Goal: Learn about a topic

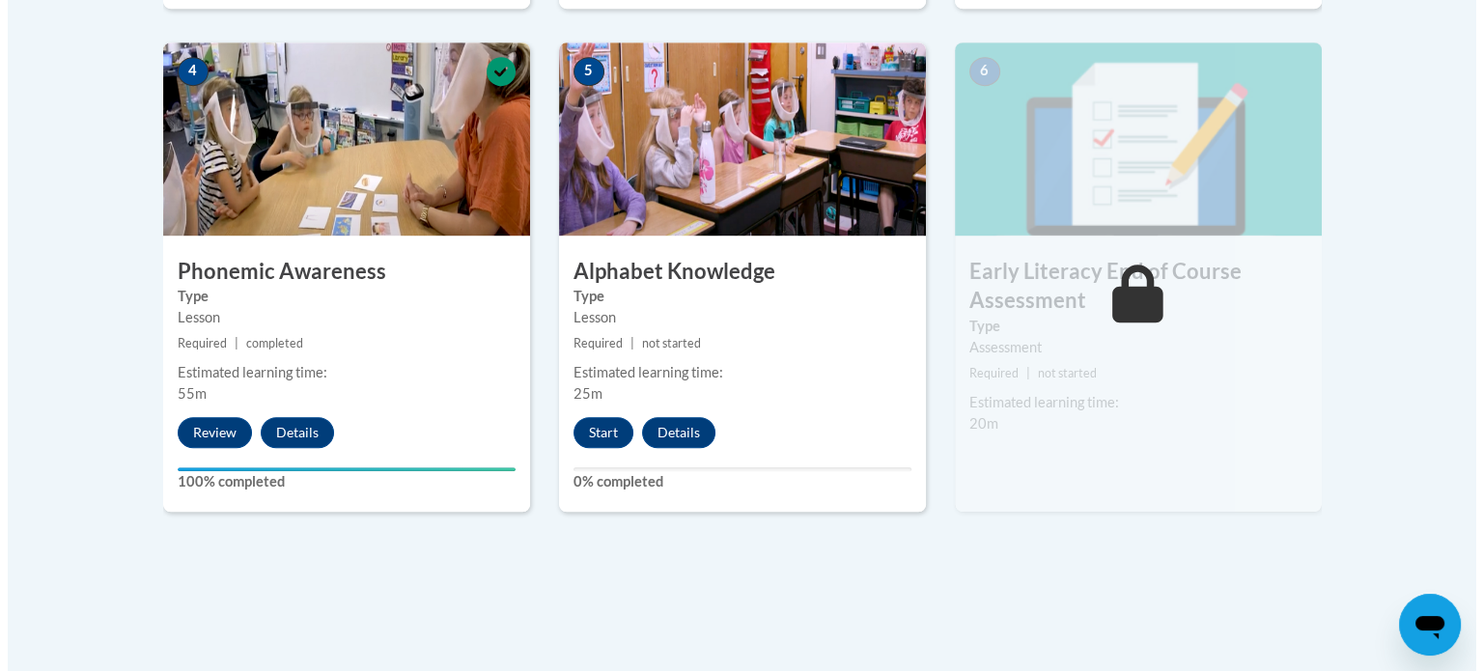
scroll to position [1139, 0]
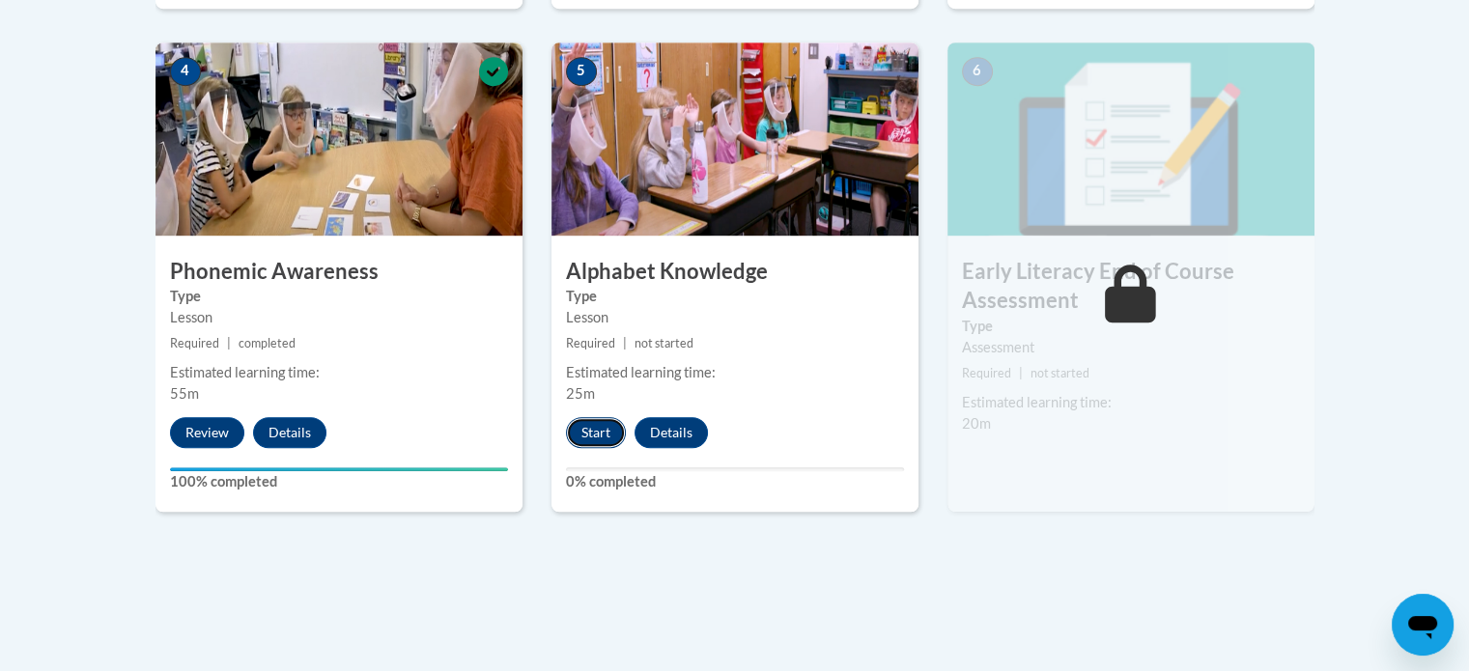
click at [590, 433] on button "Start" at bounding box center [596, 432] width 60 height 31
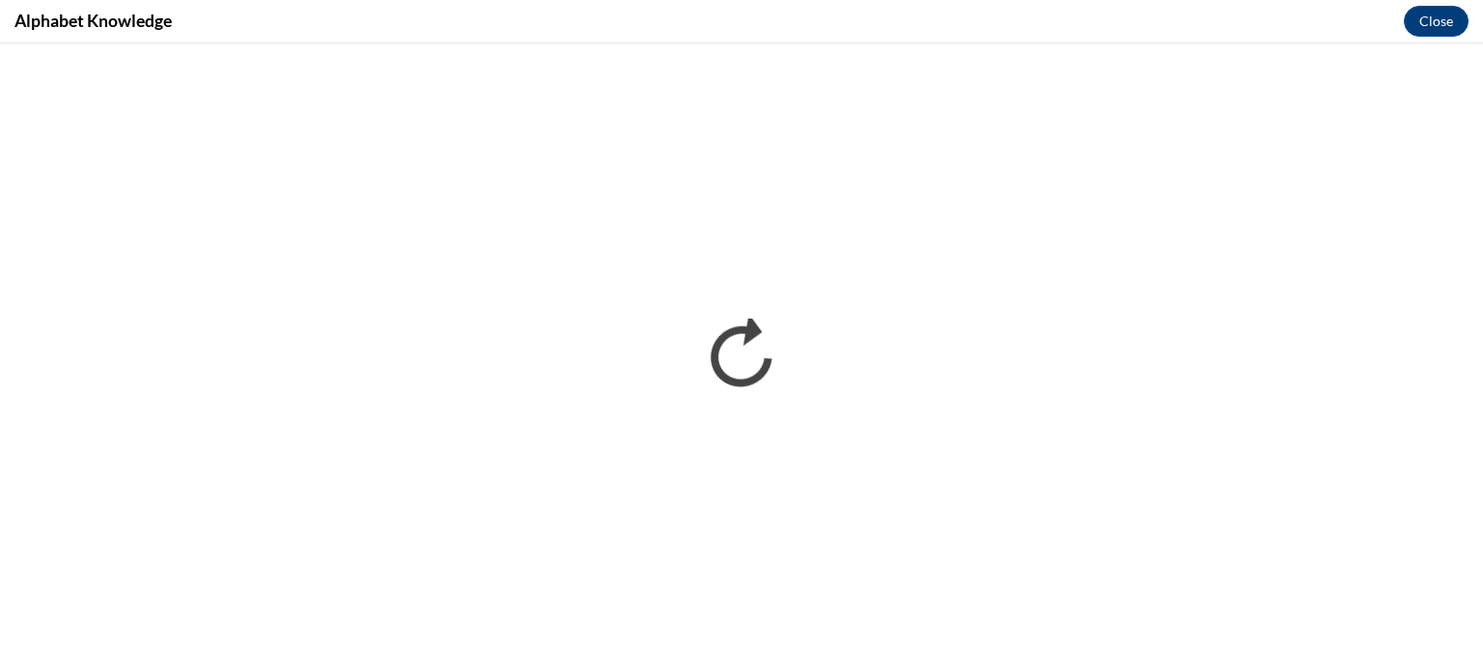
scroll to position [0, 0]
